Goal: Task Accomplishment & Management: Use online tool/utility

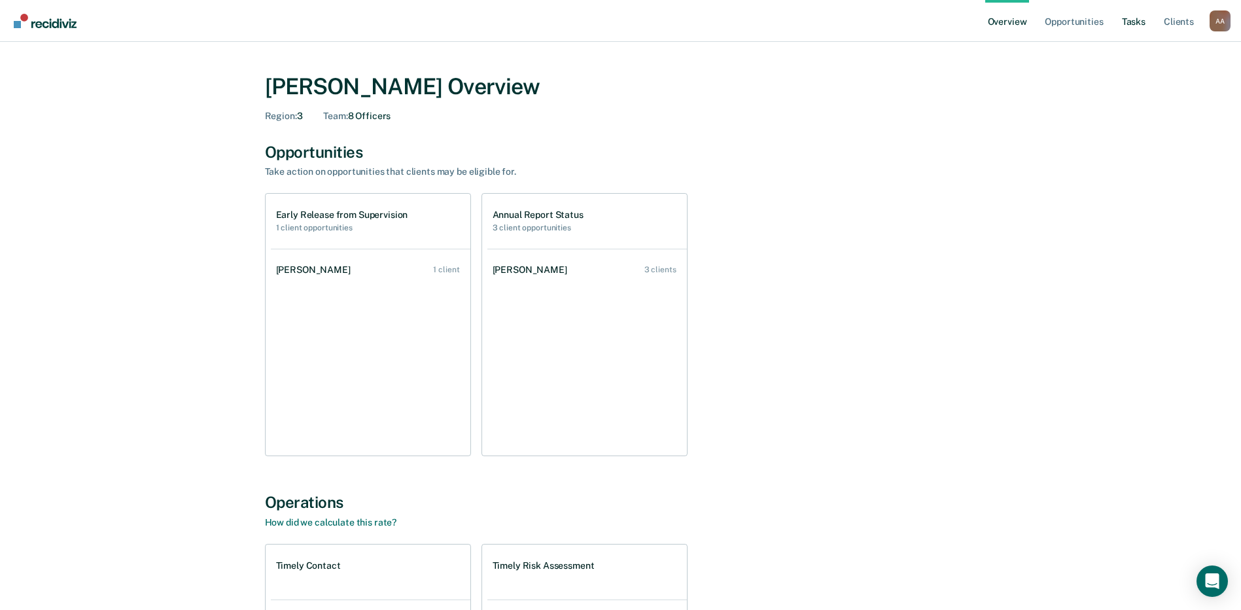
click at [1138, 26] on link "Tasks" at bounding box center [1134, 21] width 29 height 42
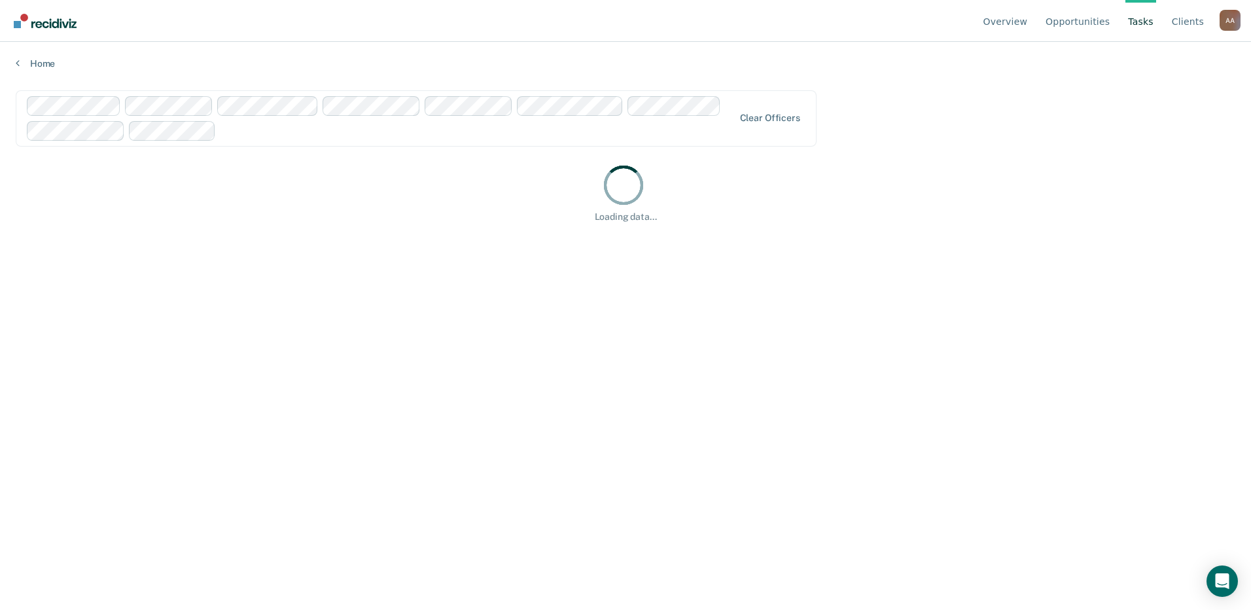
click at [757, 112] on div "Clear officers" at bounding box center [416, 118] width 801 height 56
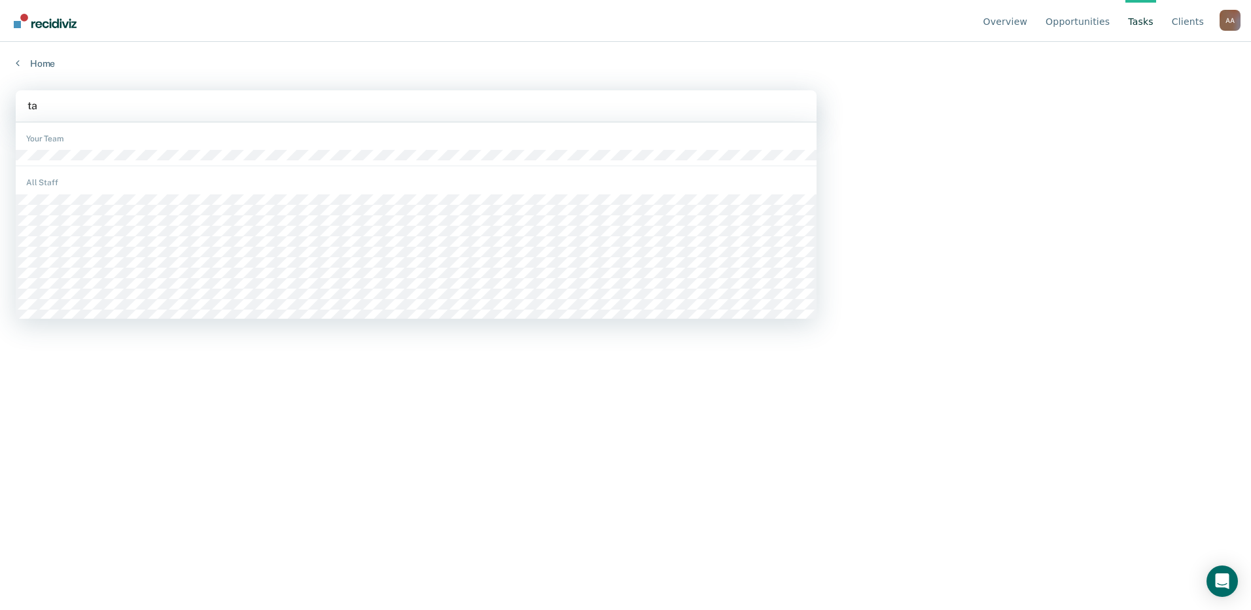
type input "tar"
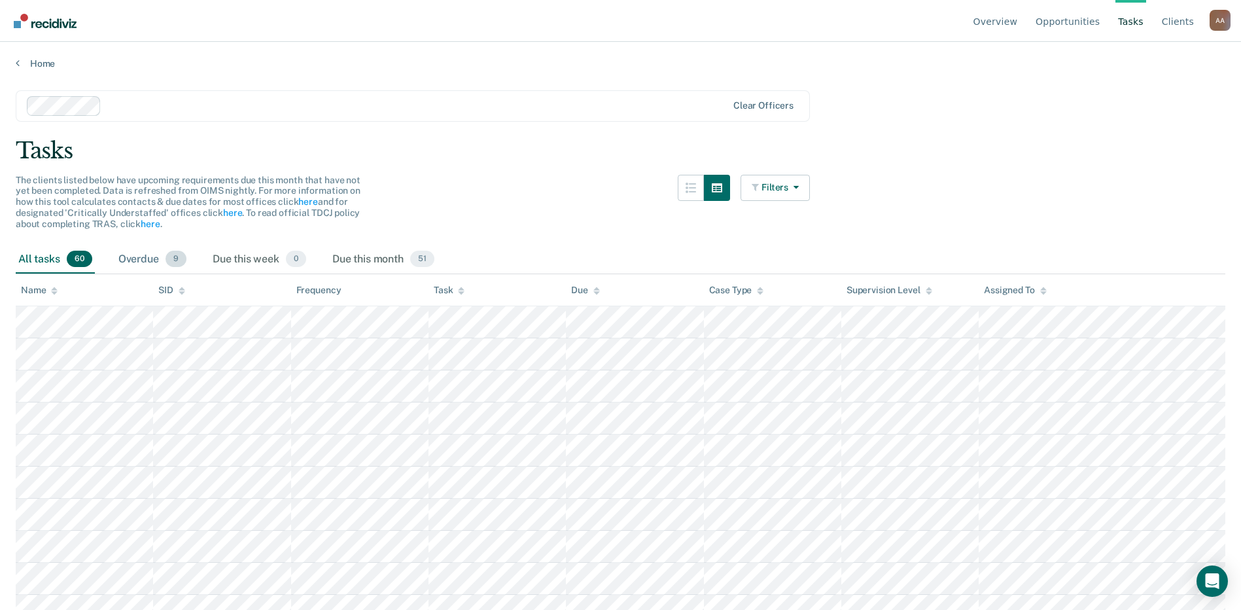
click at [169, 263] on span "9" at bounding box center [176, 259] width 21 height 17
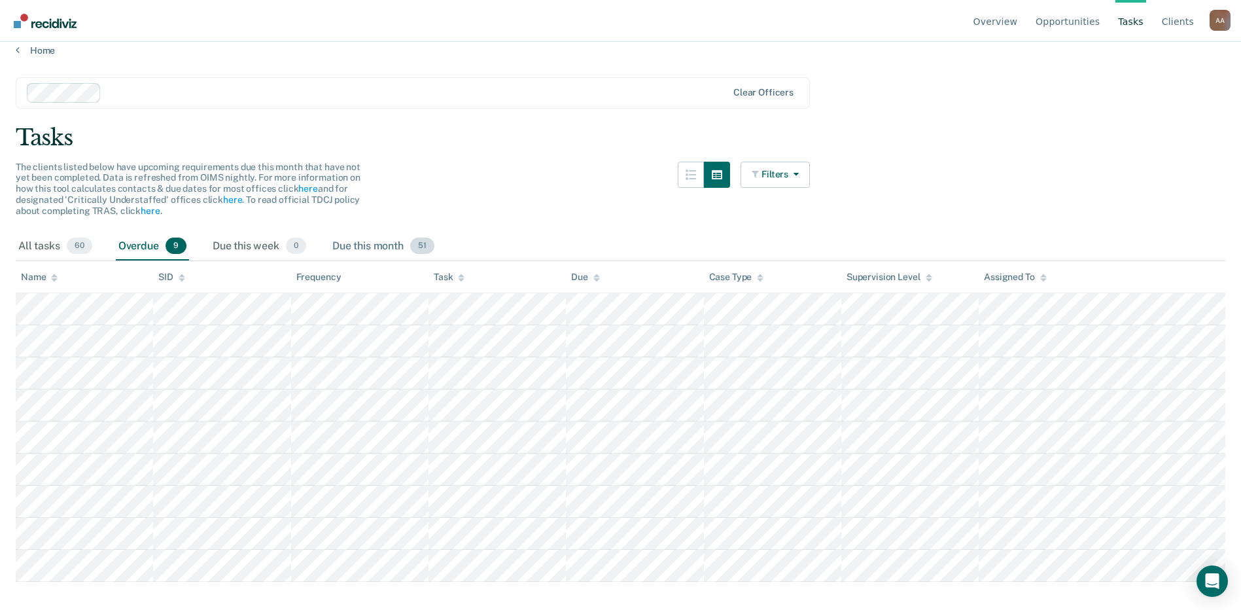
click at [389, 251] on div "Due this month 51" at bounding box center [383, 246] width 107 height 29
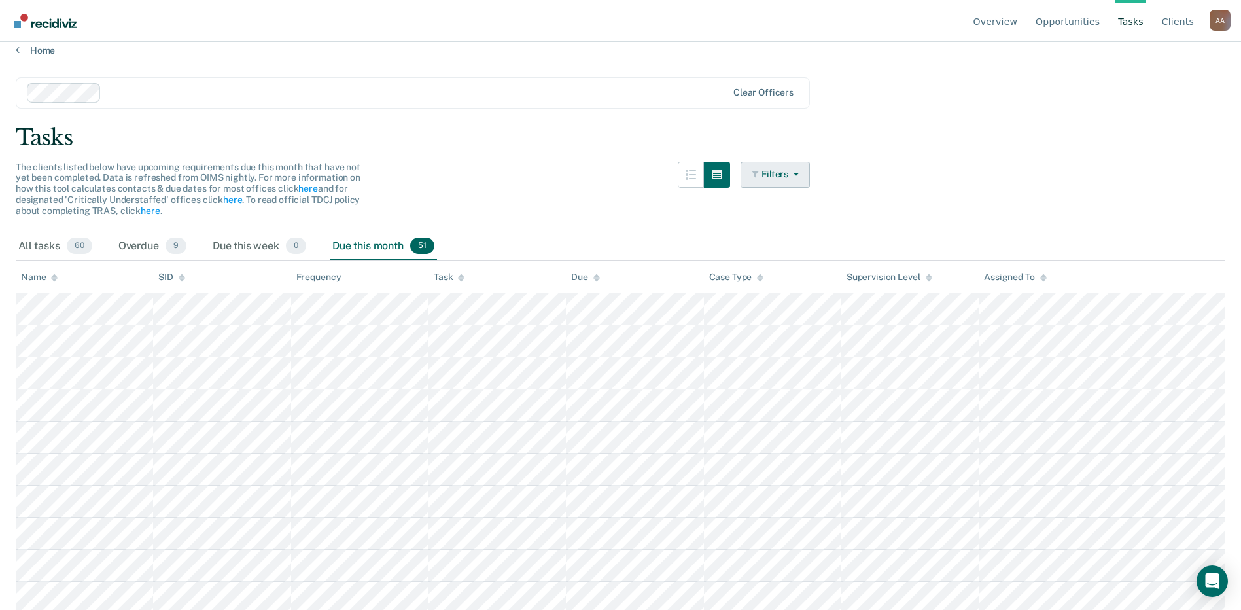
click at [791, 183] on div "Filters Contact Type Collateral Contact 0 ONLY Home Contact, Sch. 5 ONLY Home C…" at bounding box center [775, 197] width 69 height 71
click at [790, 173] on button "Filters" at bounding box center [775, 175] width 69 height 26
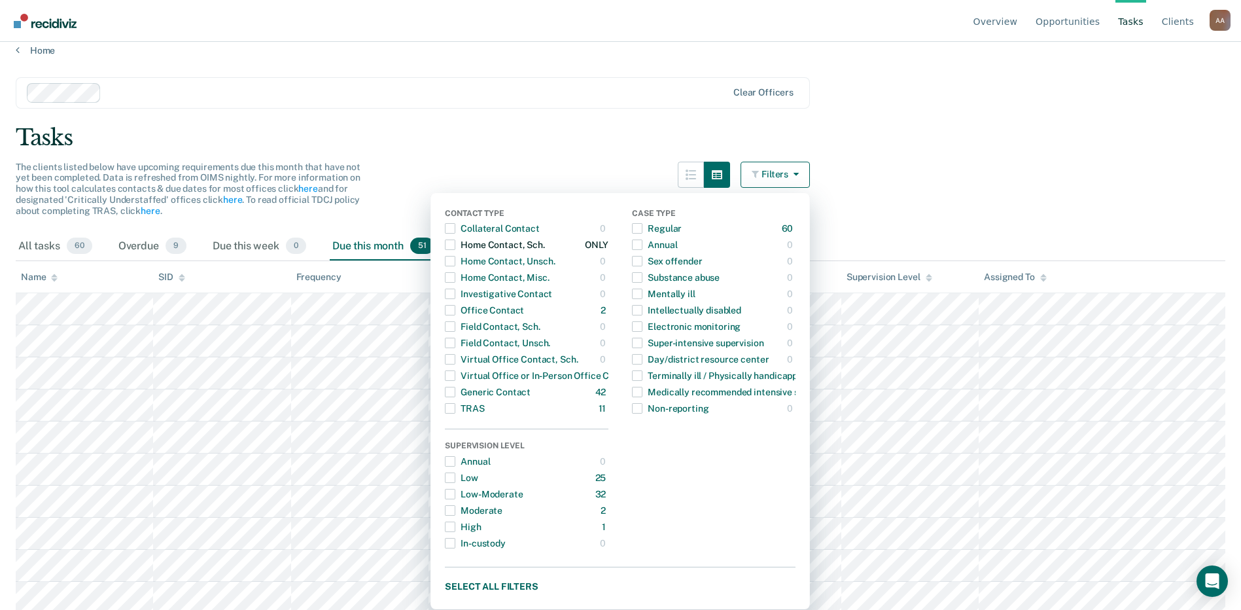
click at [455, 247] on span "Dropdown Menu" at bounding box center [450, 244] width 10 height 10
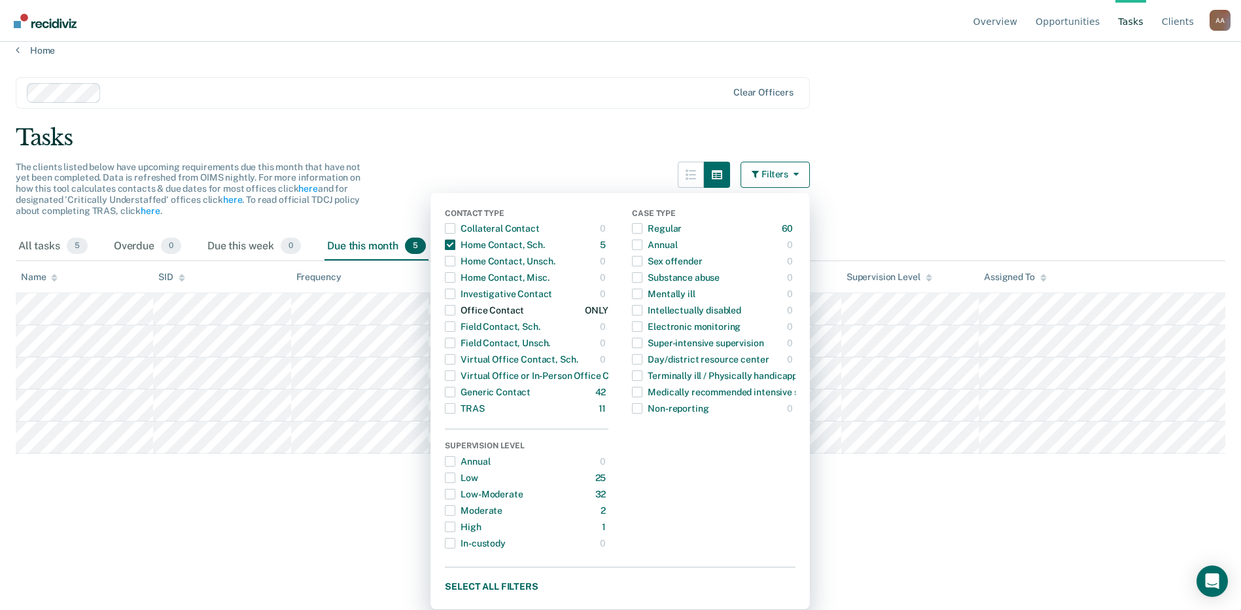
click at [455, 313] on span "Dropdown Menu" at bounding box center [450, 310] width 10 height 10
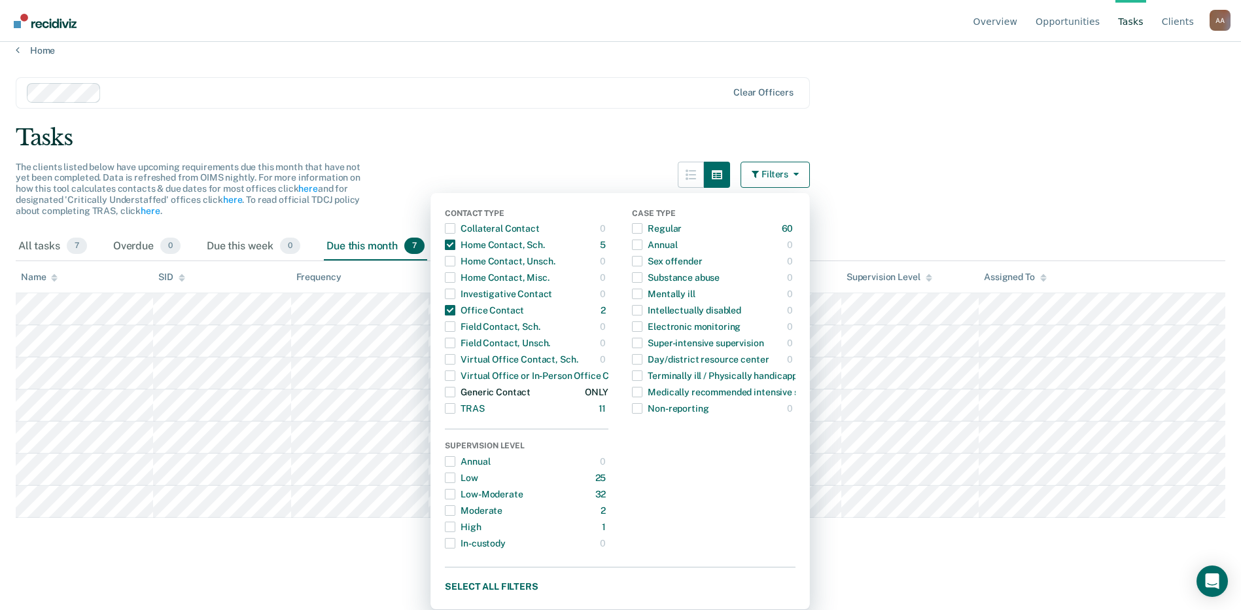
click at [455, 391] on span "Dropdown Menu" at bounding box center [450, 392] width 10 height 10
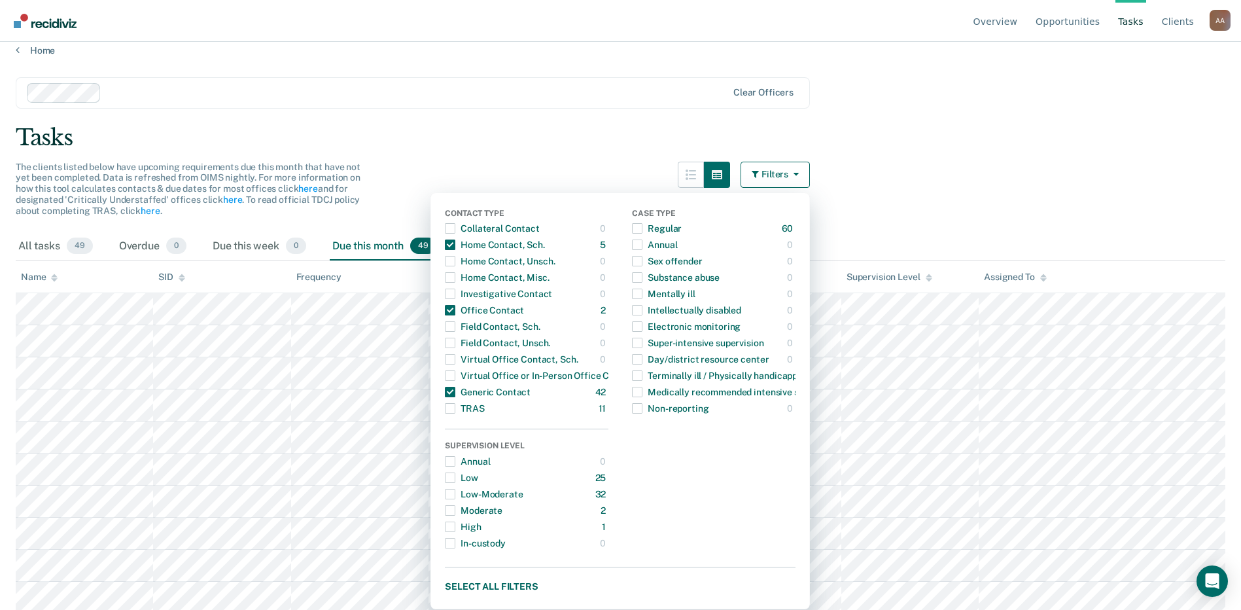
click at [786, 177] on button "Filters" at bounding box center [775, 175] width 69 height 26
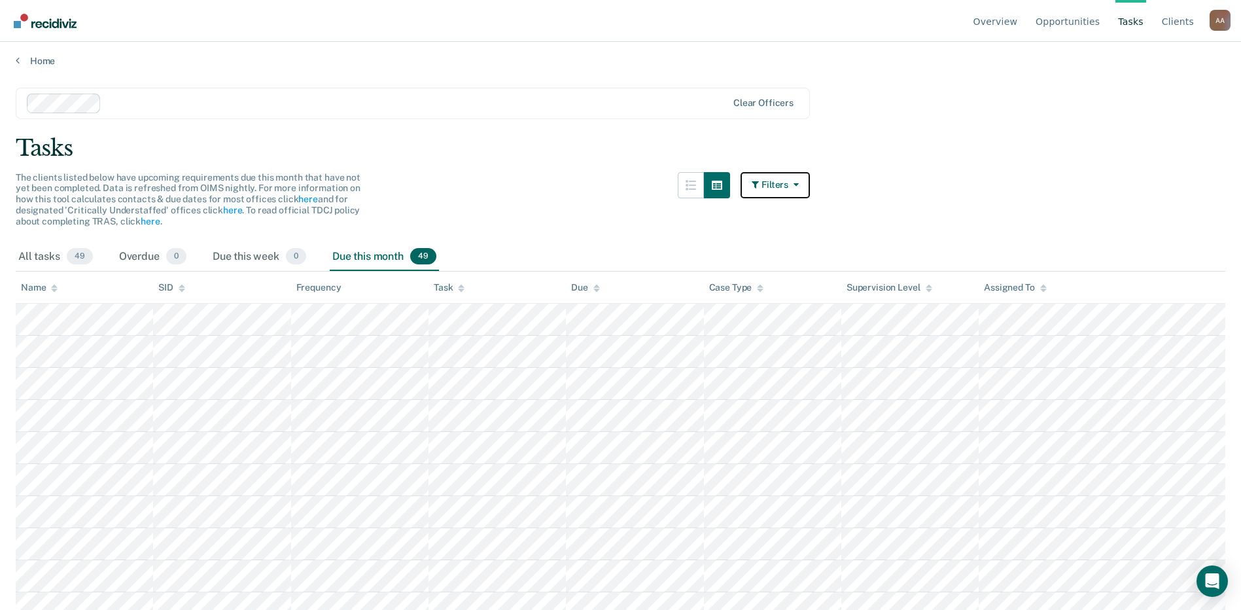
scroll to position [0, 0]
click at [447, 294] on div "Task" at bounding box center [449, 290] width 31 height 11
click at [497, 184] on div "The clients listed below have upcoming requirements due this month that have no…" at bounding box center [413, 210] width 794 height 71
click at [794, 196] on button "Filters" at bounding box center [775, 188] width 69 height 26
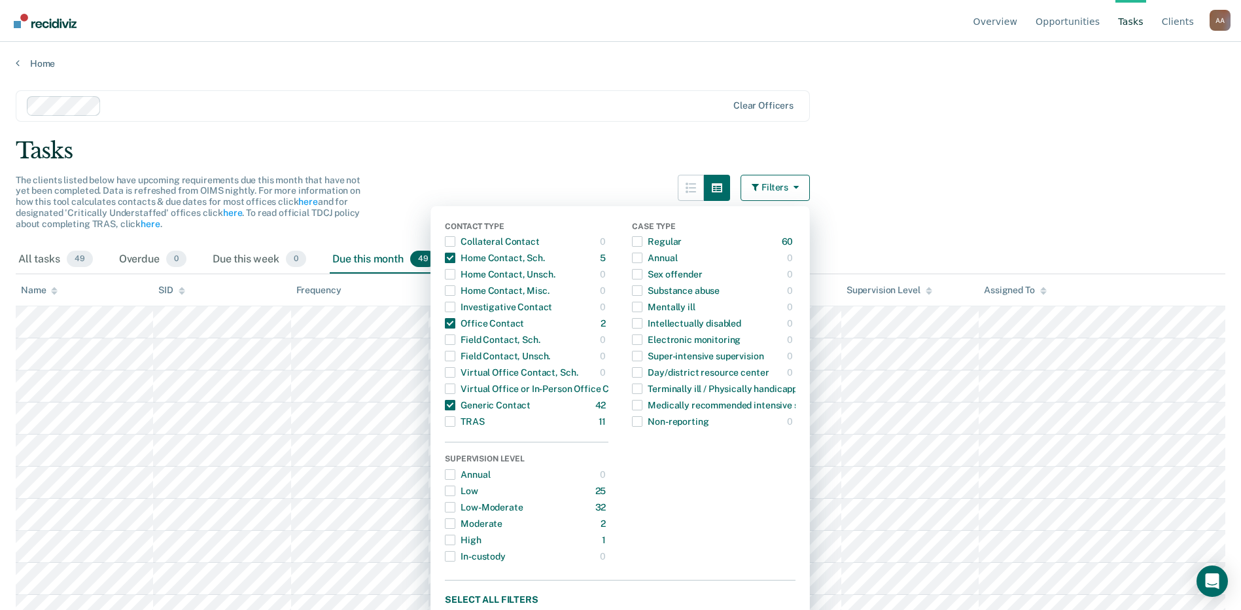
click at [1082, 221] on main "Clear officers Tasks The clients listed below have upcoming requirements due th…" at bounding box center [620, 337] width 1241 height 537
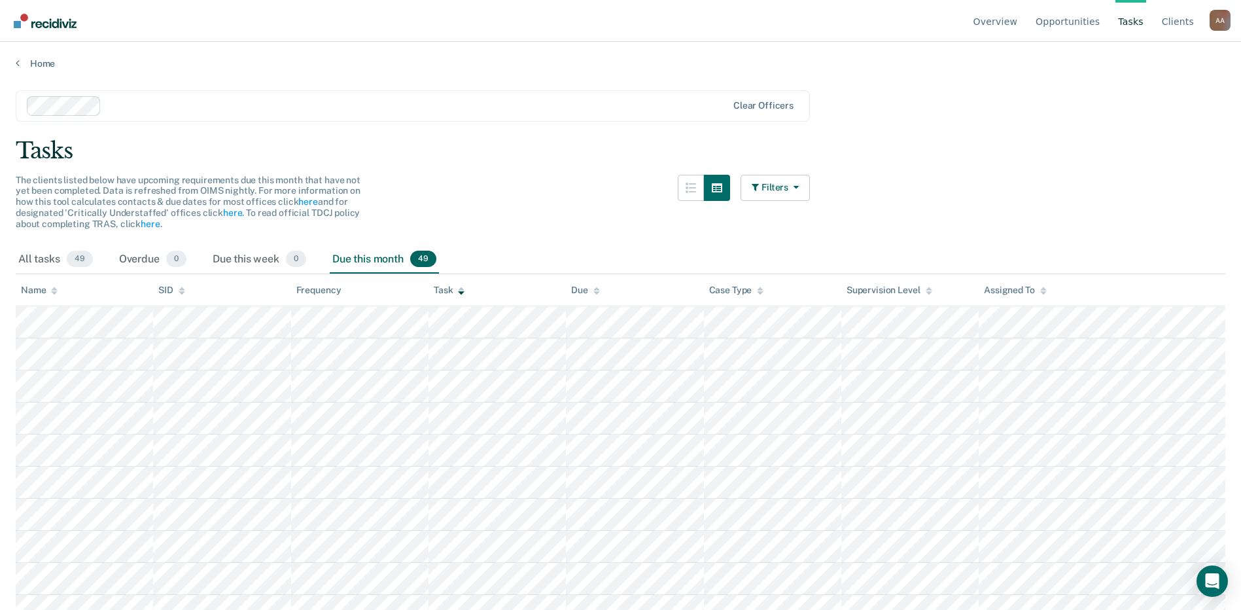
click at [527, 127] on main "Clear officers Tasks The clients listed below have upcoming requirements due th…" at bounding box center [620, 337] width 1241 height 537
click at [527, 135] on main "Clear officers Tasks The clients listed below have upcoming requirements due th…" at bounding box center [620, 337] width 1241 height 537
